Goal: Navigation & Orientation: Find specific page/section

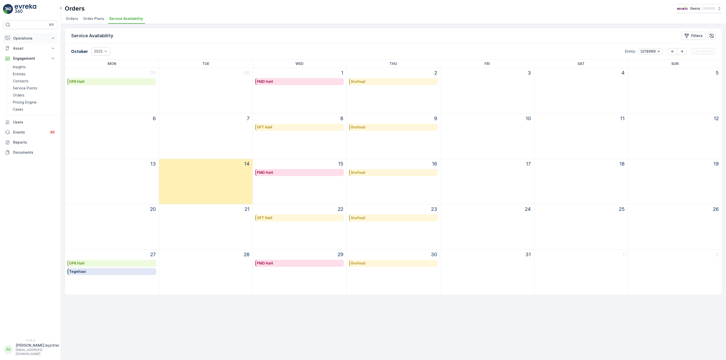
click at [26, 40] on p "Operations" at bounding box center [30, 38] width 34 height 5
click at [24, 55] on p "Planning" at bounding box center [20, 53] width 14 height 5
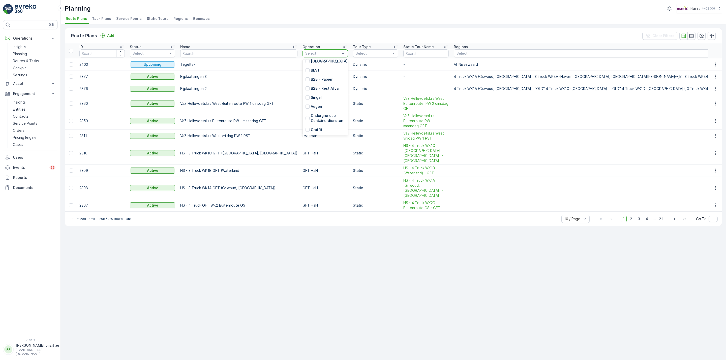
scroll to position [76, 0]
click at [311, 117] on p "Grofvuil" at bounding box center [318, 117] width 14 height 5
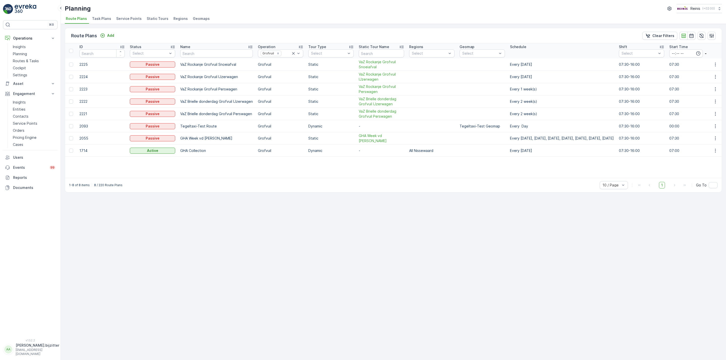
click at [207, 207] on div "Route Plans Add Clear Filters ID Status Select Name Operation Grofvuil Tour Typ…" at bounding box center [394, 192] width 666 height 336
click at [400, 248] on div "Route Plans Add Clear Filters ID Status Select Name Operation Grofvuil Tour Typ…" at bounding box center [394, 192] width 666 height 336
click at [227, 244] on div "Route Plans Add Clear Filters ID Status Select Name Operation Grofvuil Tour Typ…" at bounding box center [394, 192] width 666 height 336
click at [210, 245] on div "Route Plans Add Clear Filters ID Status Select Name Operation Grofvuil Tour Typ…" at bounding box center [394, 192] width 666 height 336
click at [180, 222] on div "Route Plans Add Clear Filters ID Status Select Name Operation Grofvuil Tour Typ…" at bounding box center [394, 192] width 666 height 336
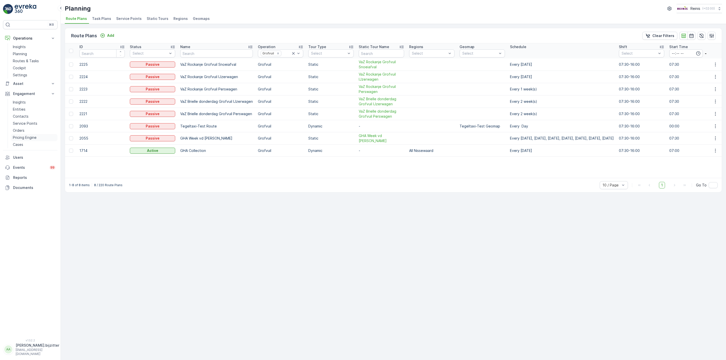
click at [17, 137] on p "Pricing Engine" at bounding box center [25, 137] width 24 height 5
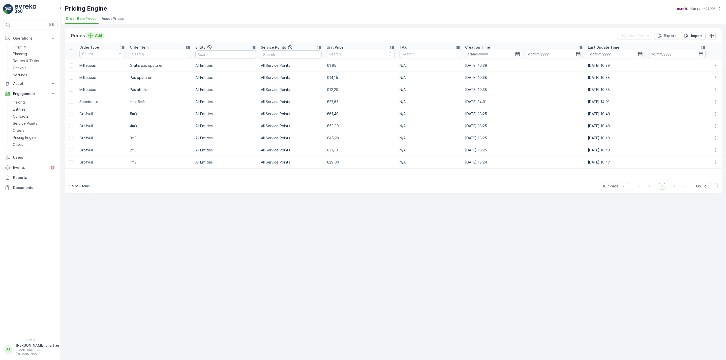
click at [100, 35] on p "Add" at bounding box center [98, 35] width 7 height 5
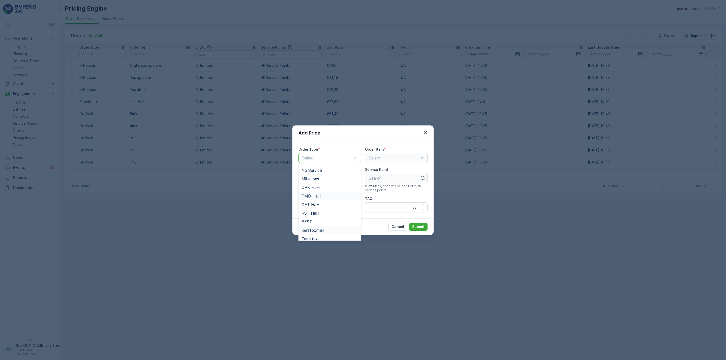
scroll to position [29, 0]
click at [318, 225] on div "Grofvuil" at bounding box center [330, 227] width 56 height 5
click at [365, 226] on div "Cancel Submit" at bounding box center [363, 227] width 141 height 16
click at [338, 192] on div "Entity Name Search" at bounding box center [330, 179] width 63 height 25
click at [396, 226] on p "Cancel" at bounding box center [398, 226] width 13 height 5
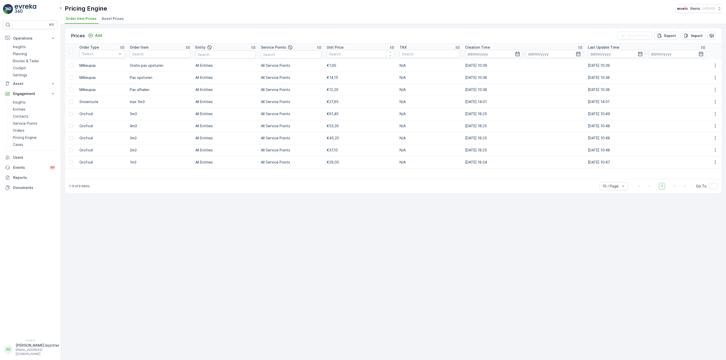
click at [373, 228] on div "Prices Add Clear Filters Export Import Order Type Select Order Item Entity Serv…" at bounding box center [394, 192] width 666 height 336
click at [138, 203] on div "Prices Add Clear Filters Export Import Order Type Select Order Item Entity Serv…" at bounding box center [394, 192] width 666 height 336
click at [16, 52] on p "Planning" at bounding box center [20, 53] width 14 height 5
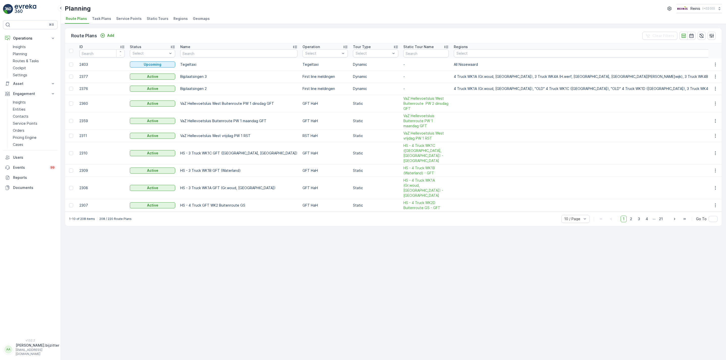
click at [99, 20] on span "Task Plans" at bounding box center [101, 18] width 19 height 5
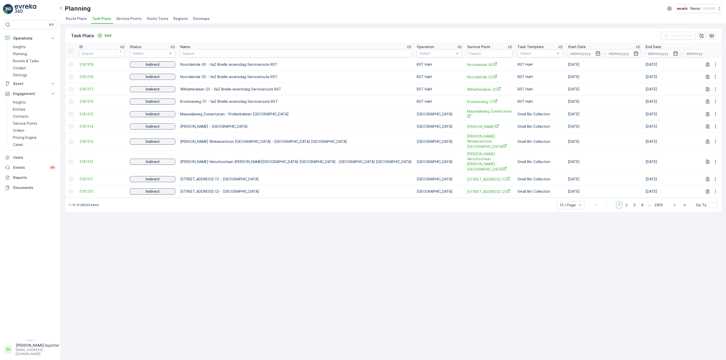
click at [77, 20] on span "Route Plans" at bounding box center [76, 18] width 21 height 5
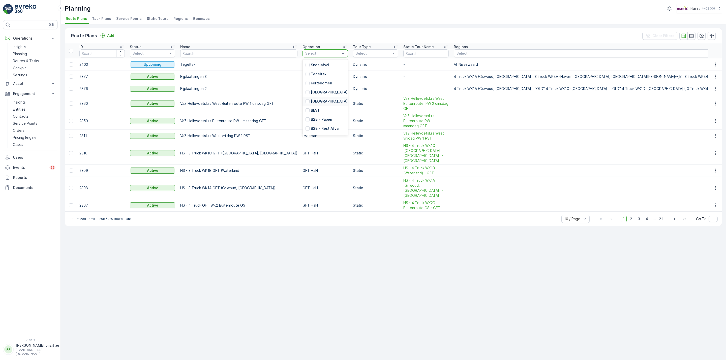
scroll to position [113, 0]
click at [306, 79] on div at bounding box center [308, 80] width 4 height 4
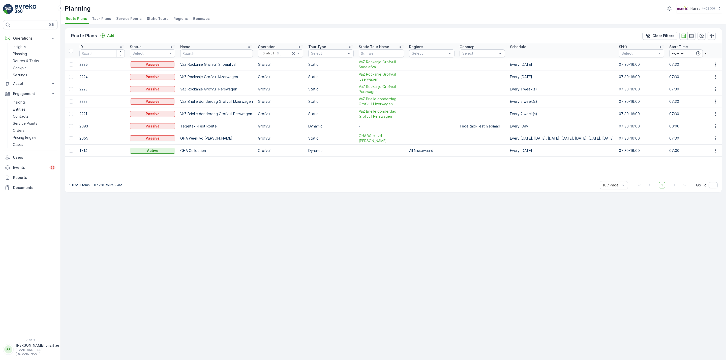
click at [192, 31] on div "Route Plans Add Clear Filters" at bounding box center [393, 35] width 657 height 15
click at [163, 239] on div "Route Plans Add Clear Filters ID Status Select Name Operation Grofvuil Tour Typ…" at bounding box center [394, 192] width 666 height 336
click at [19, 55] on p "Planning" at bounding box center [20, 53] width 14 height 5
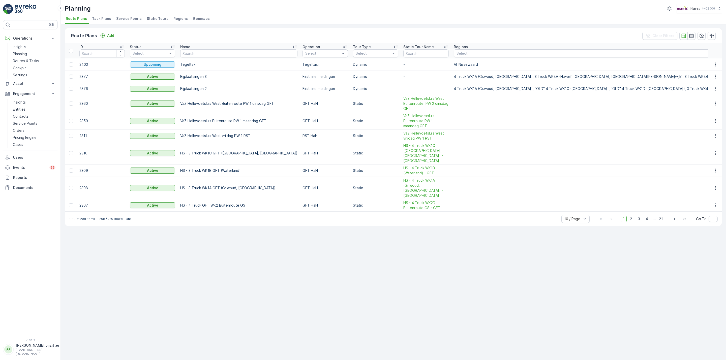
click at [236, 269] on div "Route Plans Add Clear Filters ID Status Select Name Operation Select Tour Type …" at bounding box center [394, 192] width 666 height 336
click at [20, 129] on p "Orders" at bounding box center [19, 130] width 12 height 5
